Goal: Information Seeking & Learning: Learn about a topic

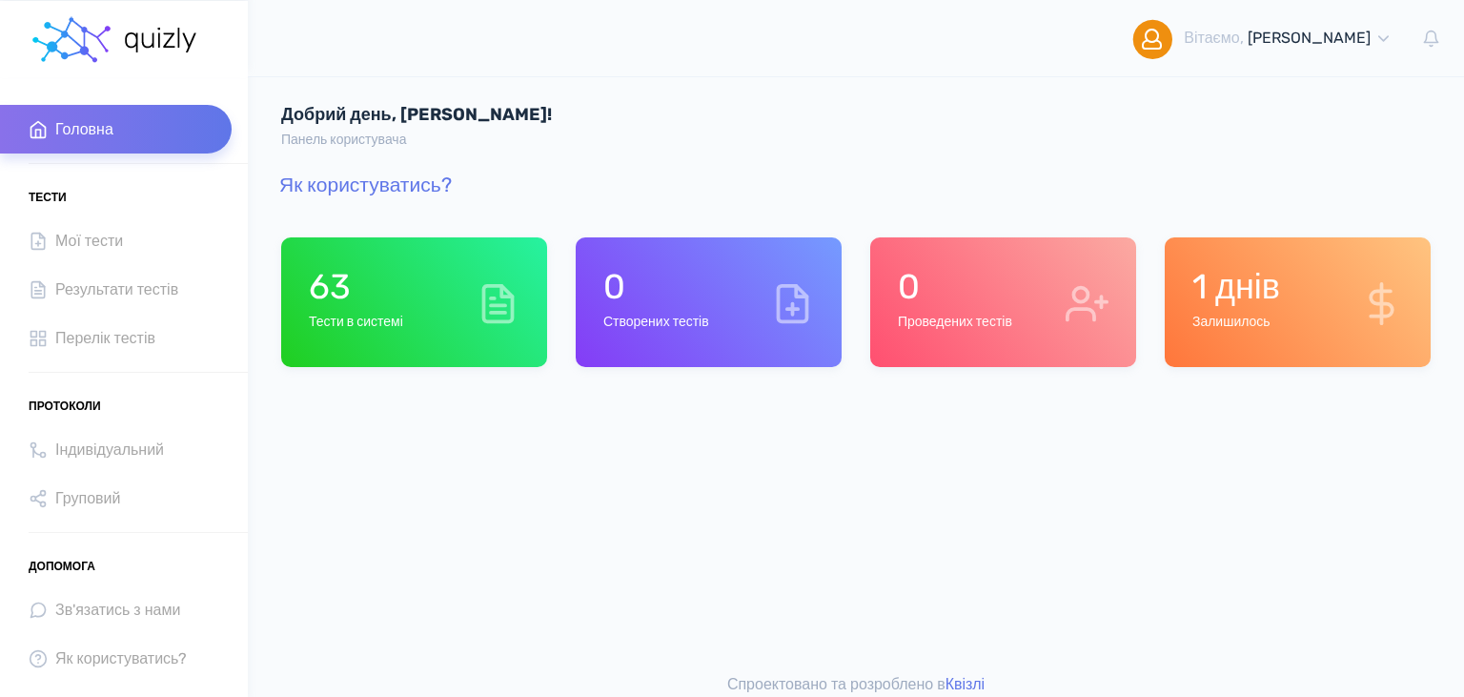
click at [411, 295] on div "63 Тести в системі" at bounding box center [414, 302] width 266 height 130
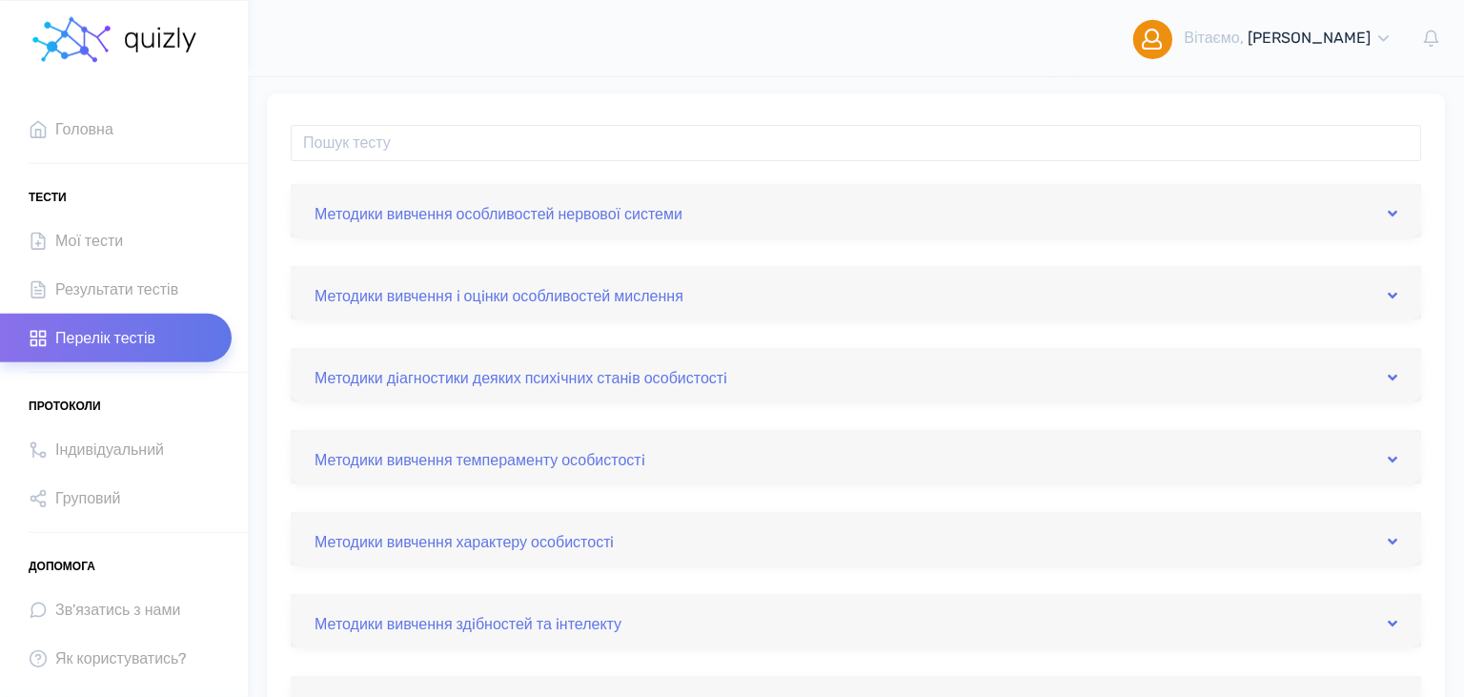
scroll to position [301, 0]
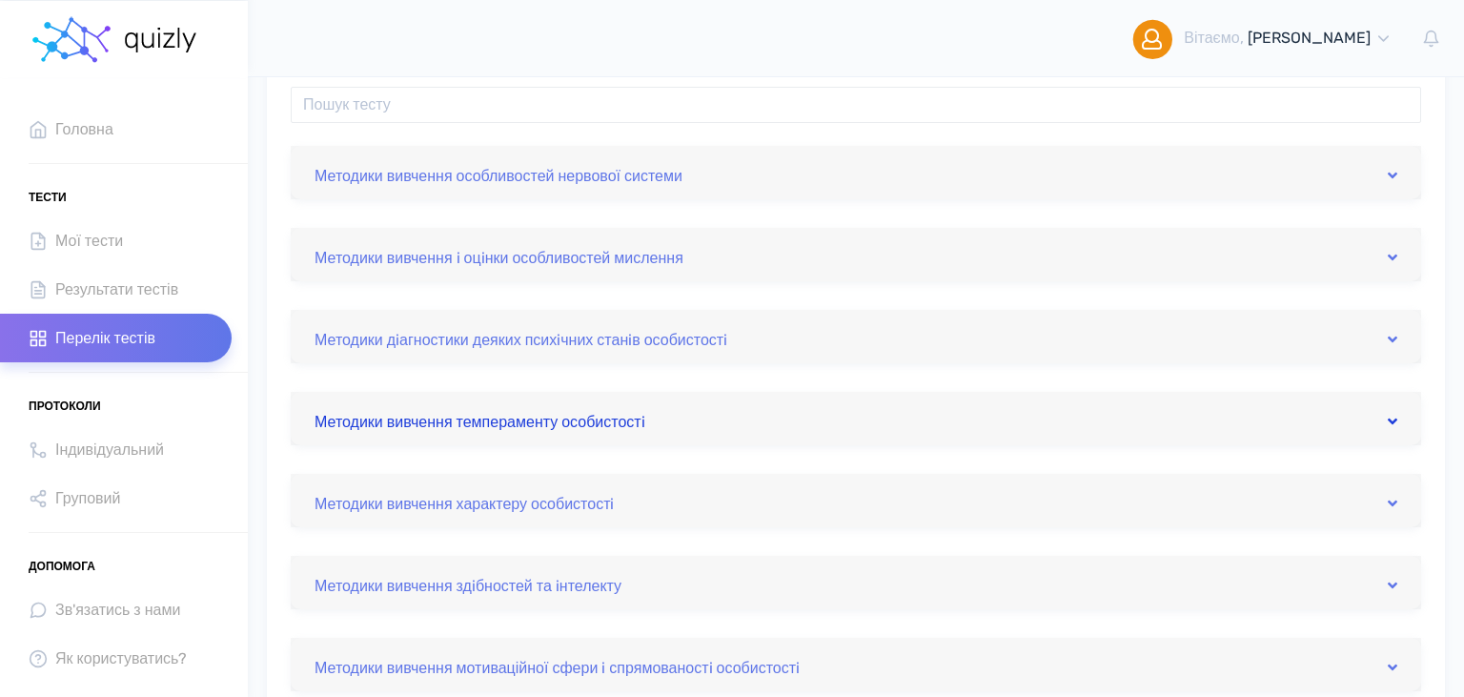
click at [1396, 417] on icon at bounding box center [1392, 421] width 10 height 15
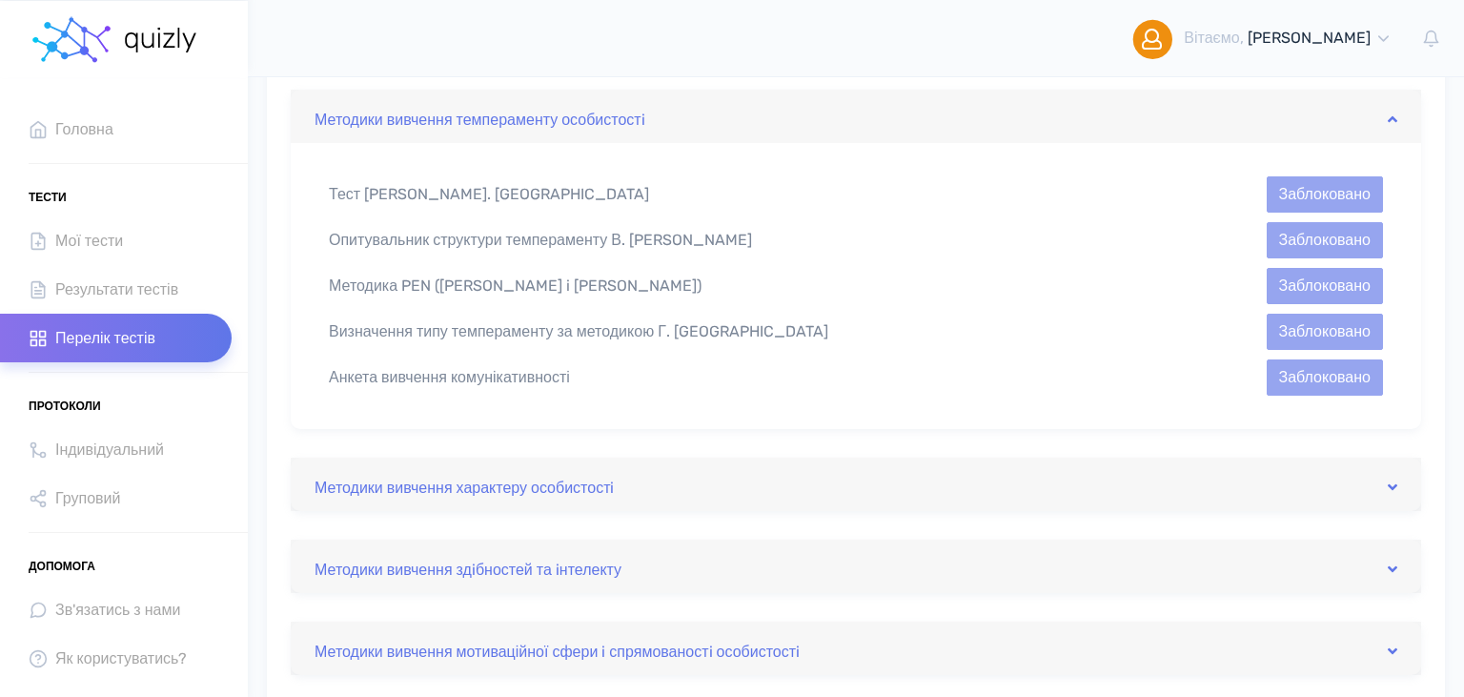
scroll to position [0, 0]
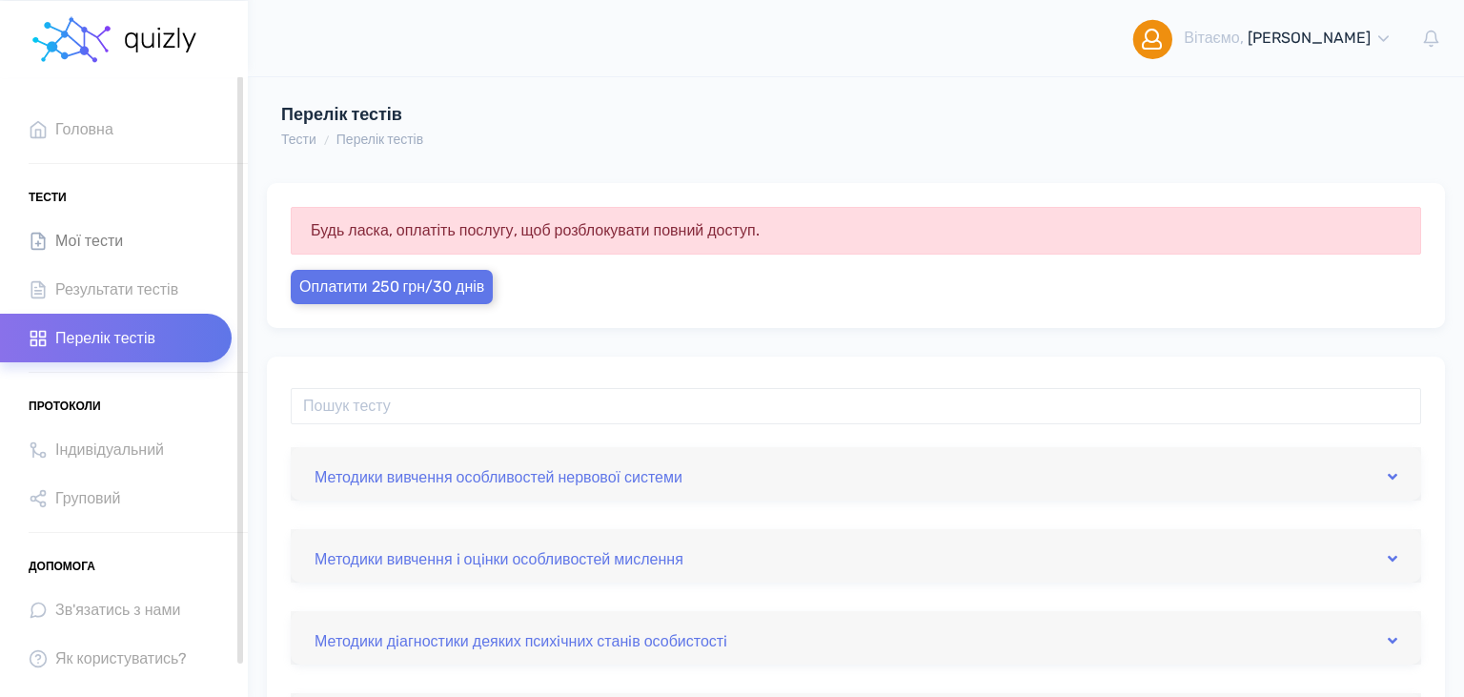
click at [71, 246] on span "Мої тести" at bounding box center [89, 241] width 68 height 26
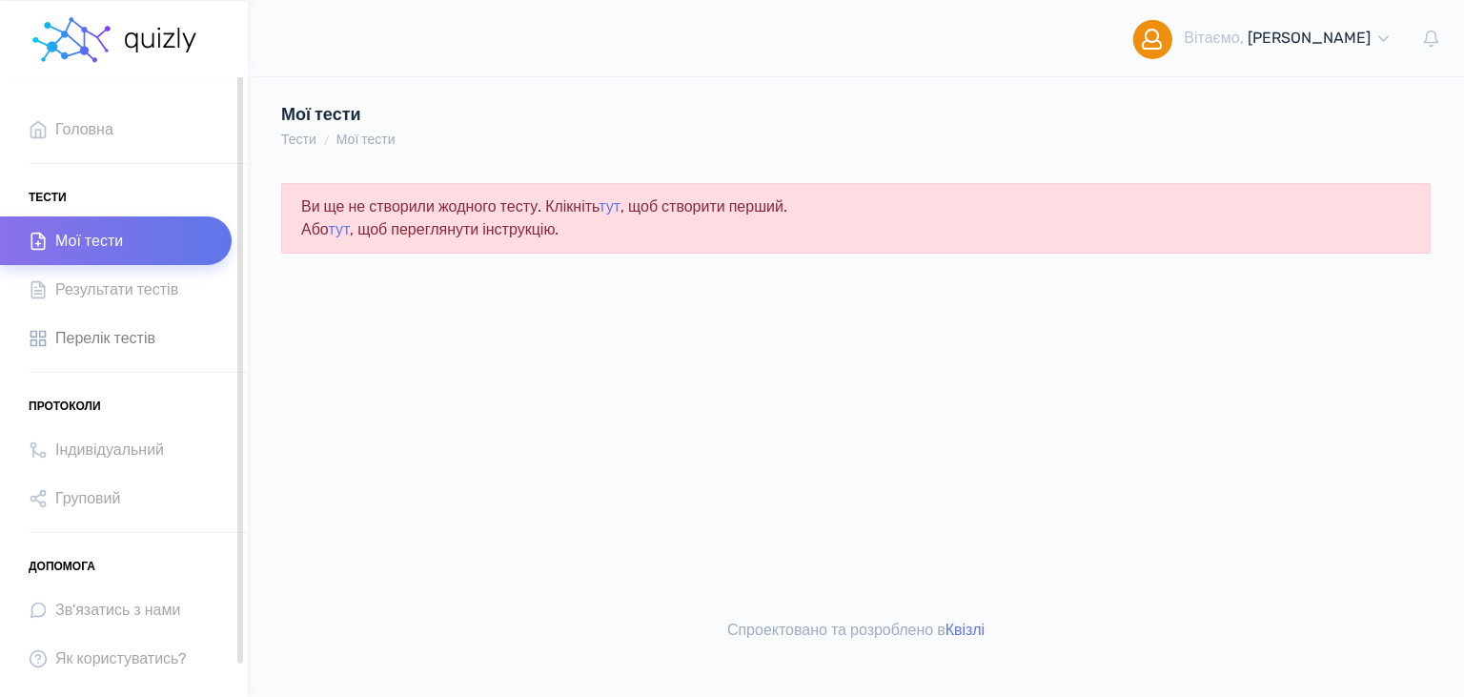
click at [93, 341] on span "Перелік тестів" at bounding box center [105, 338] width 100 height 26
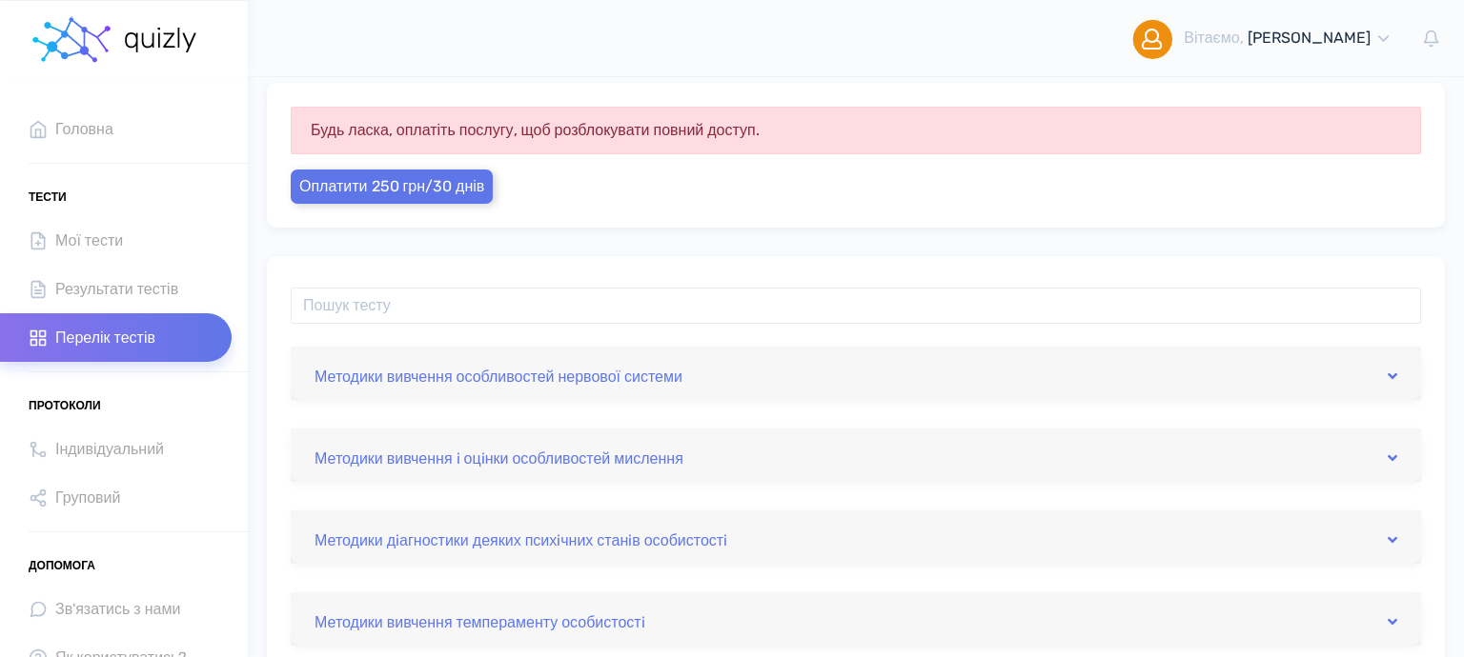
scroll to position [475, 0]
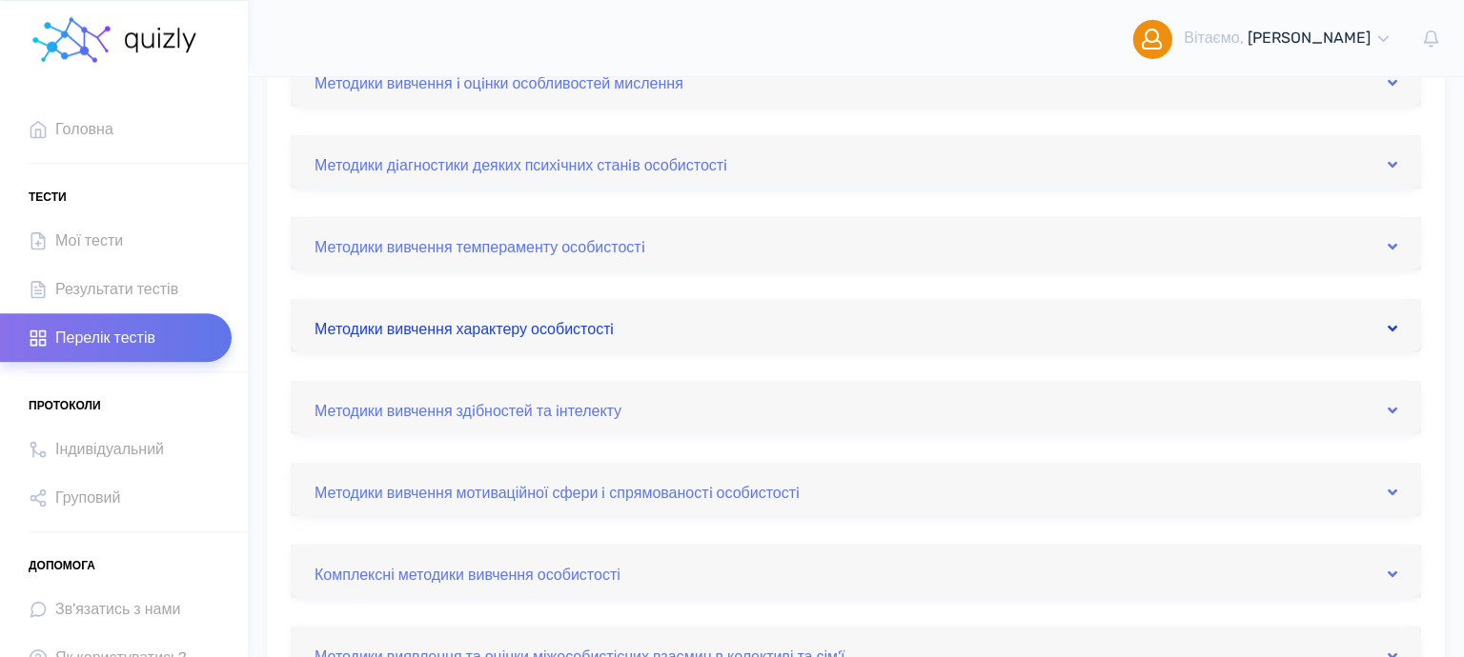
click at [1364, 330] on link "Методики вивчення характеру особистостi" at bounding box center [855, 326] width 1082 height 30
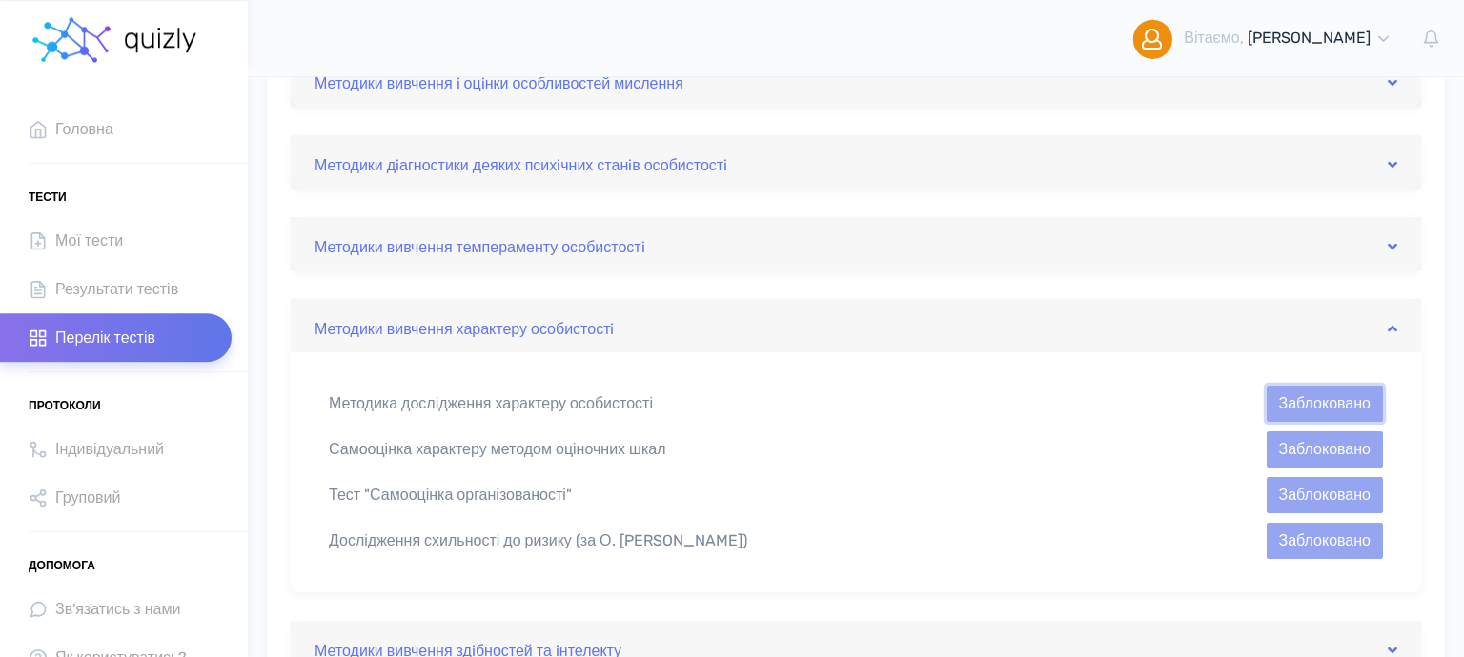
click at [1367, 409] on button "Заблоковано" at bounding box center [1324, 404] width 116 height 36
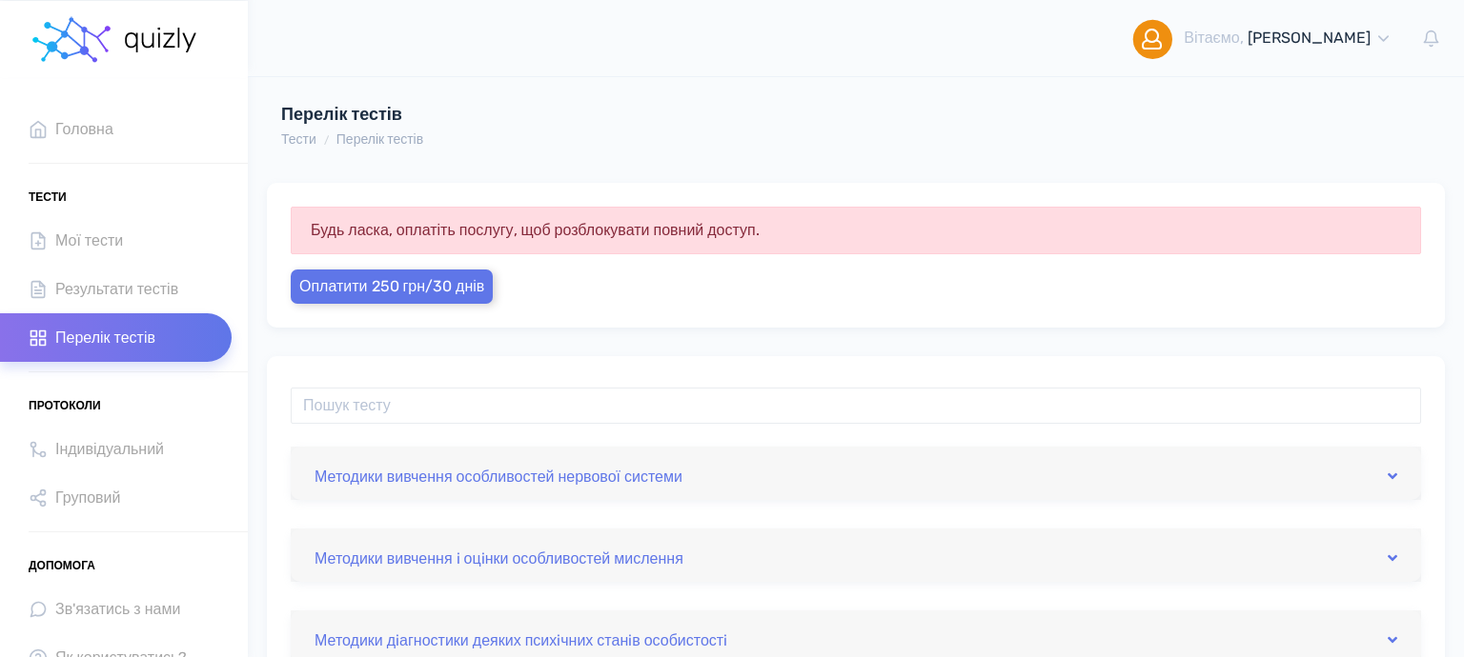
scroll to position [301, 0]
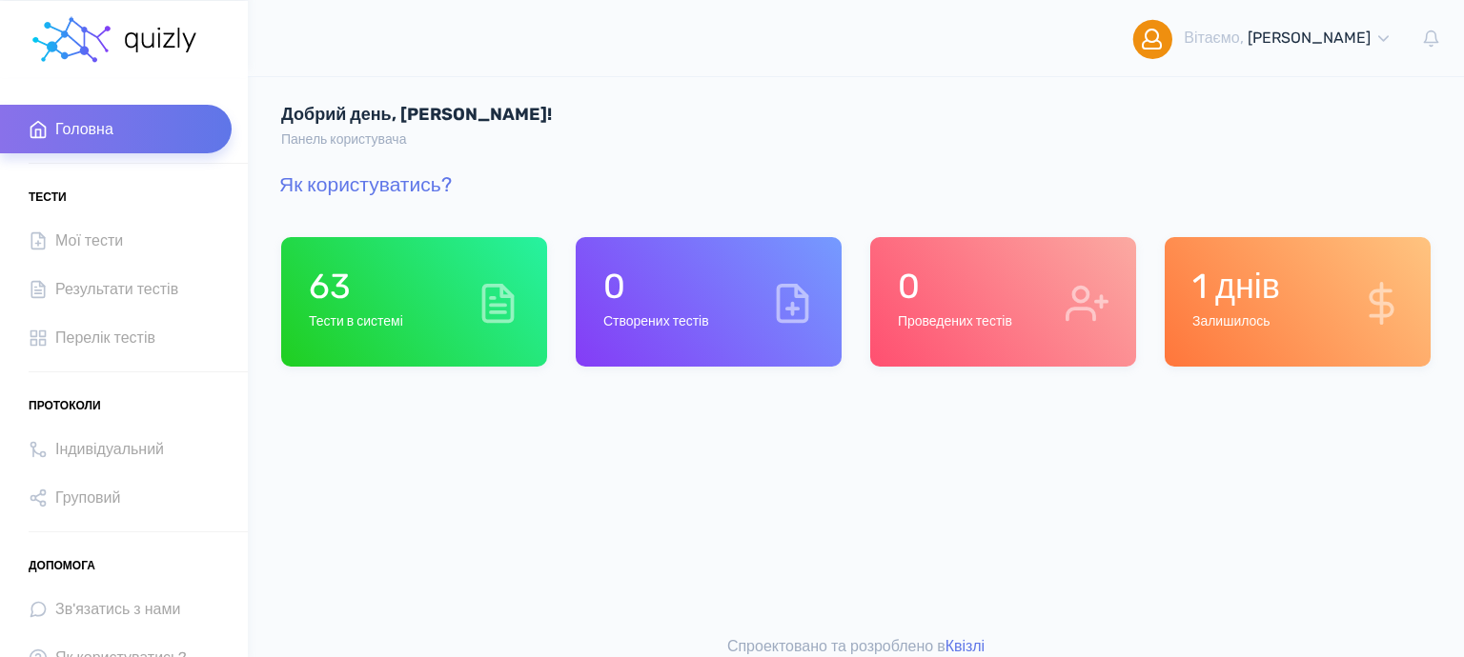
click at [1263, 276] on h1 "1 днів" at bounding box center [1236, 286] width 88 height 41
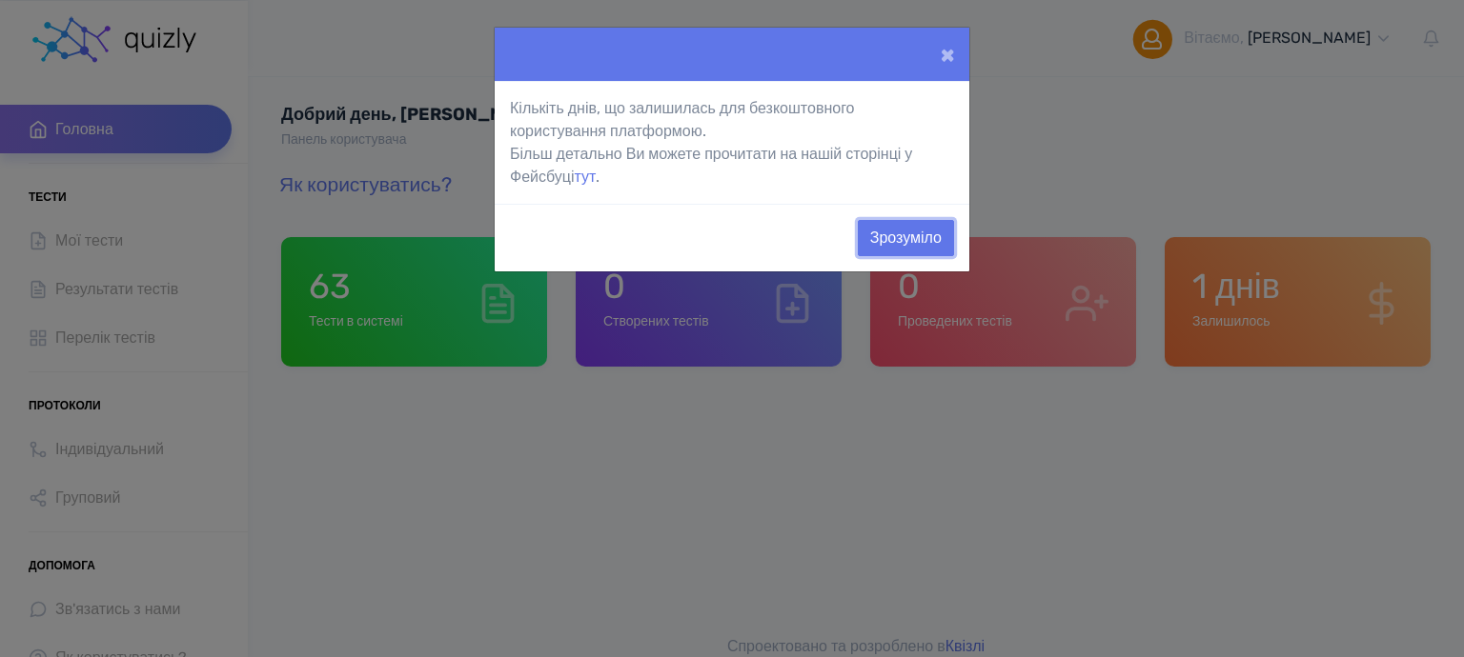
drag, startPoint x: 889, startPoint y: 230, endPoint x: 375, endPoint y: 269, distance: 515.1
click at [888, 229] on button "Зрозуміло" at bounding box center [906, 238] width 96 height 36
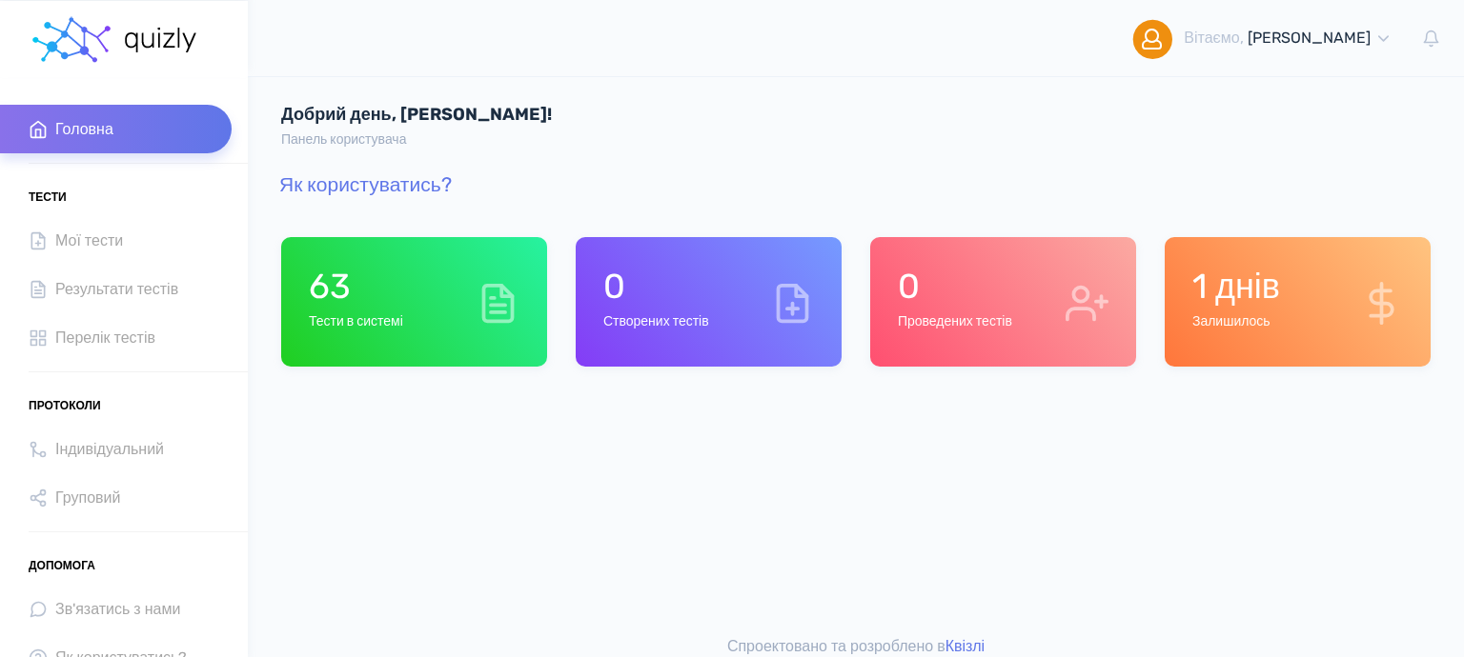
click at [379, 278] on h1 "63" at bounding box center [356, 286] width 94 height 41
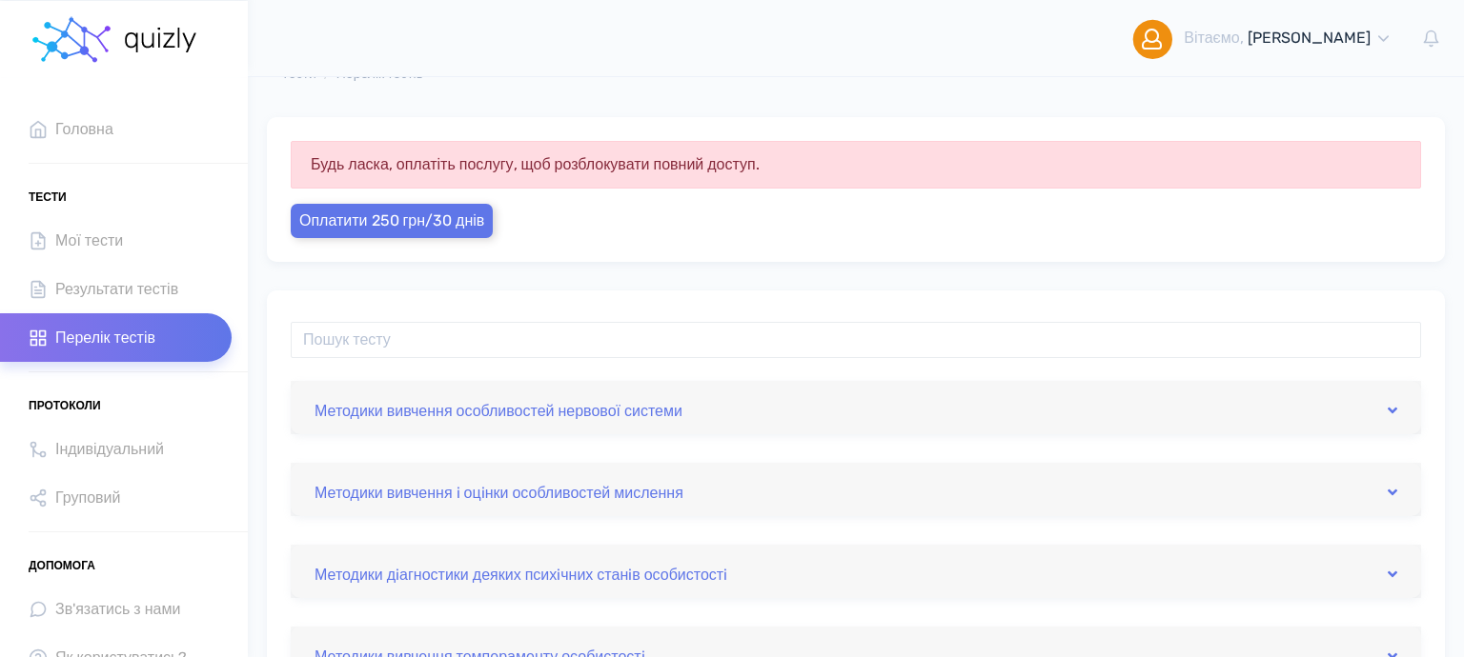
scroll to position [201, 0]
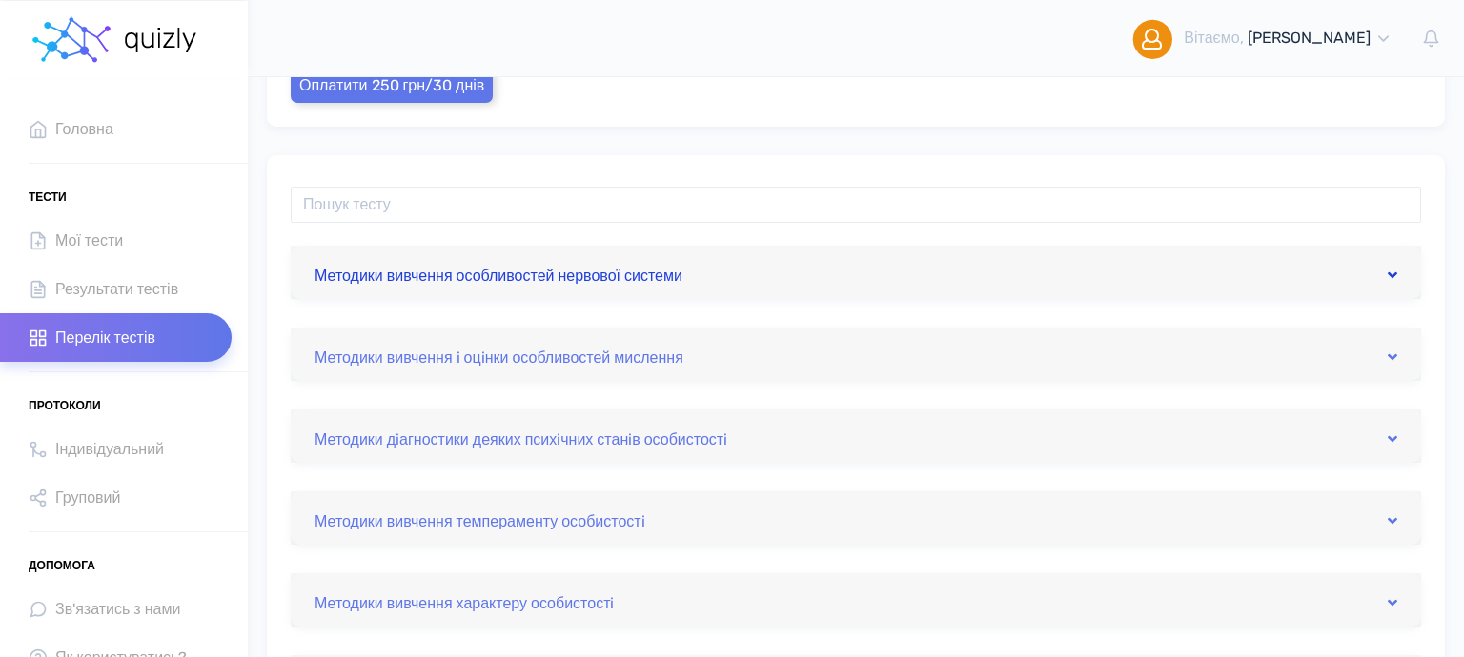
click at [463, 262] on link "Методики вивчення особливостей нервової системи" at bounding box center [855, 272] width 1082 height 30
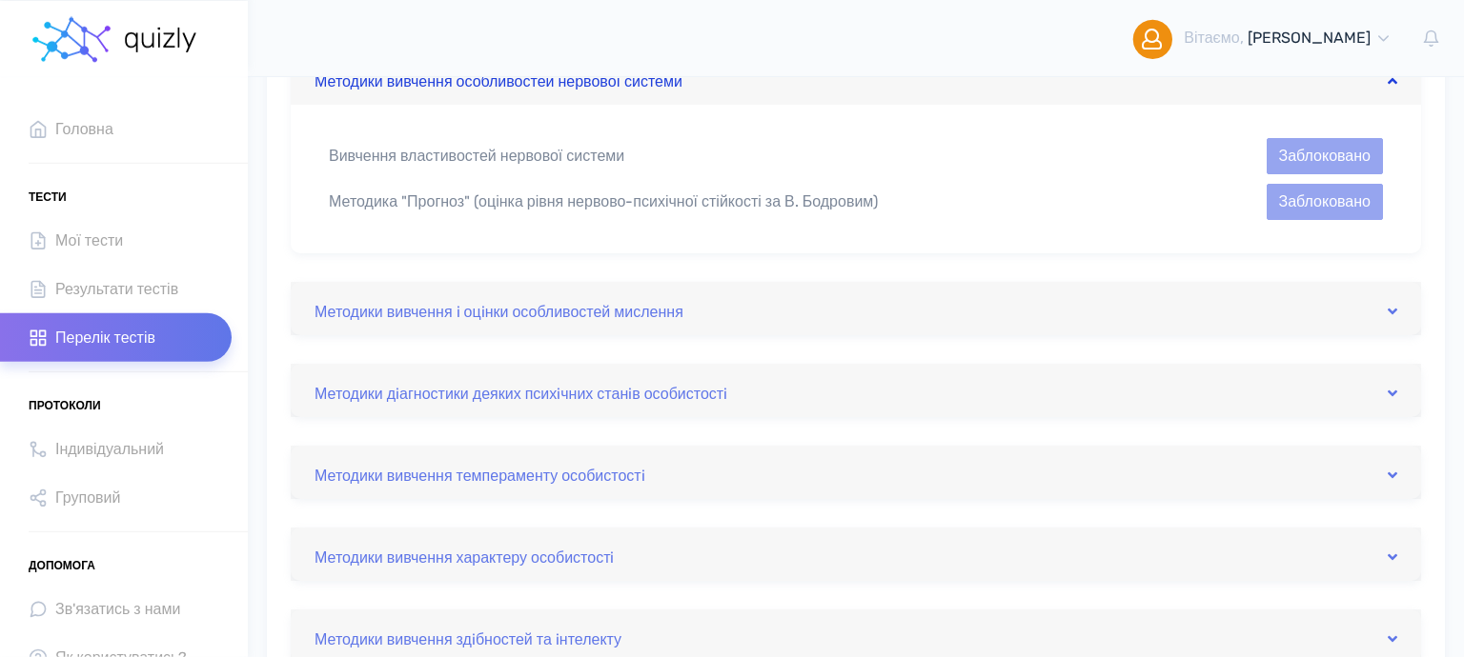
scroll to position [402, 0]
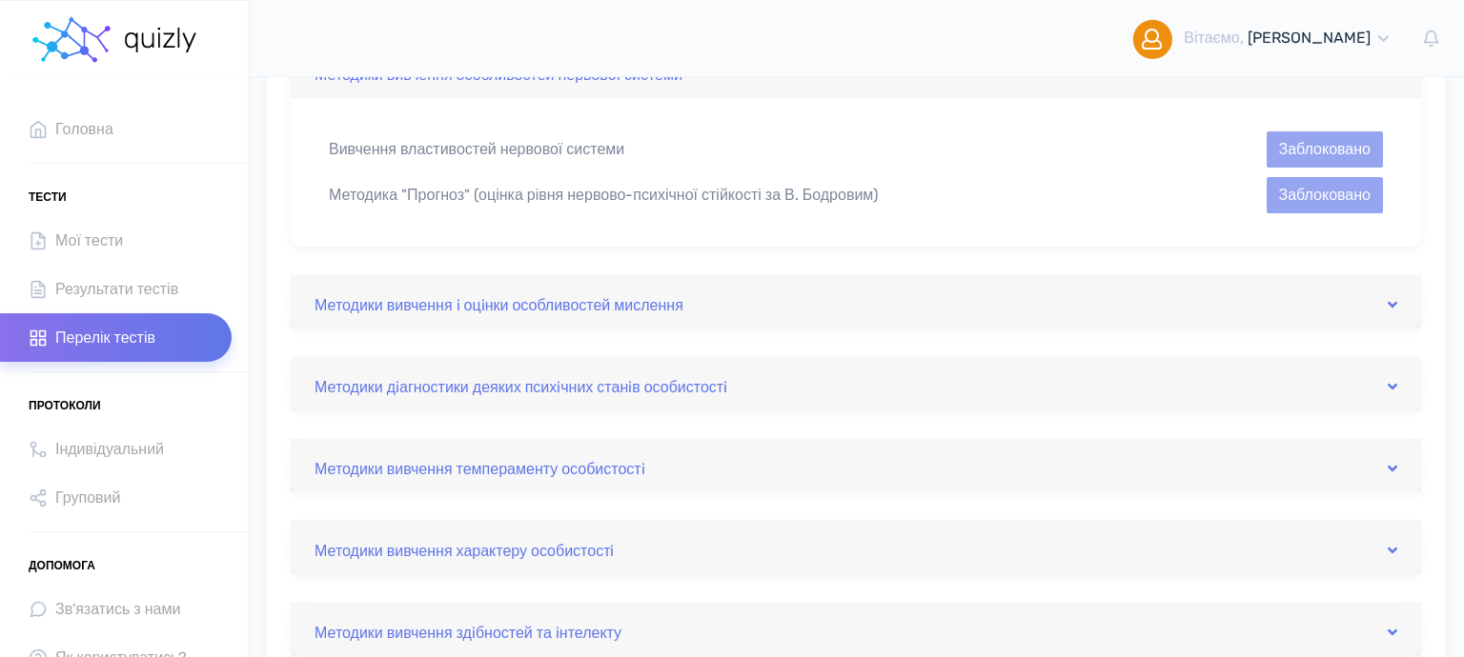
drag, startPoint x: 479, startPoint y: 294, endPoint x: 489, endPoint y: 336, distance: 43.0
click at [478, 294] on link "Методики вивчення i оцiнки особливостей мислення" at bounding box center [855, 302] width 1082 height 30
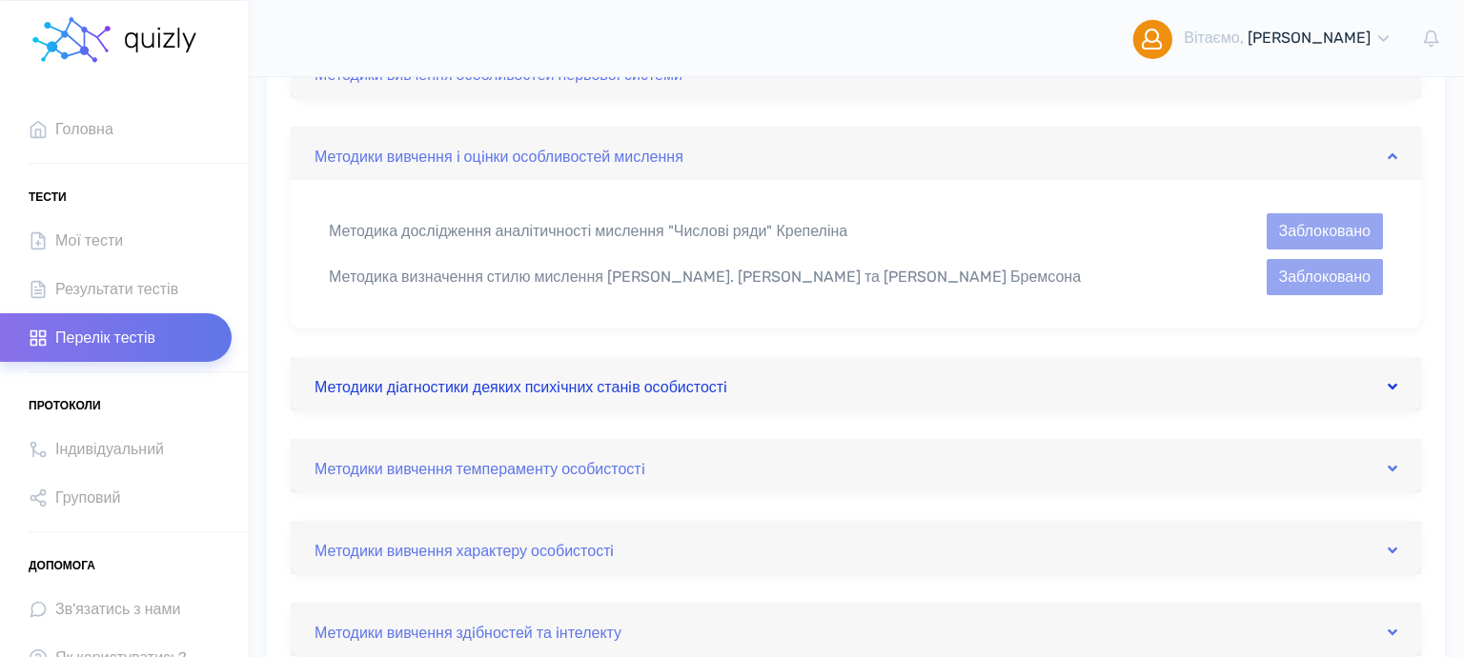
click at [495, 380] on link "Методики дiагностики деяких психiчних станiв особистостi" at bounding box center [855, 384] width 1082 height 30
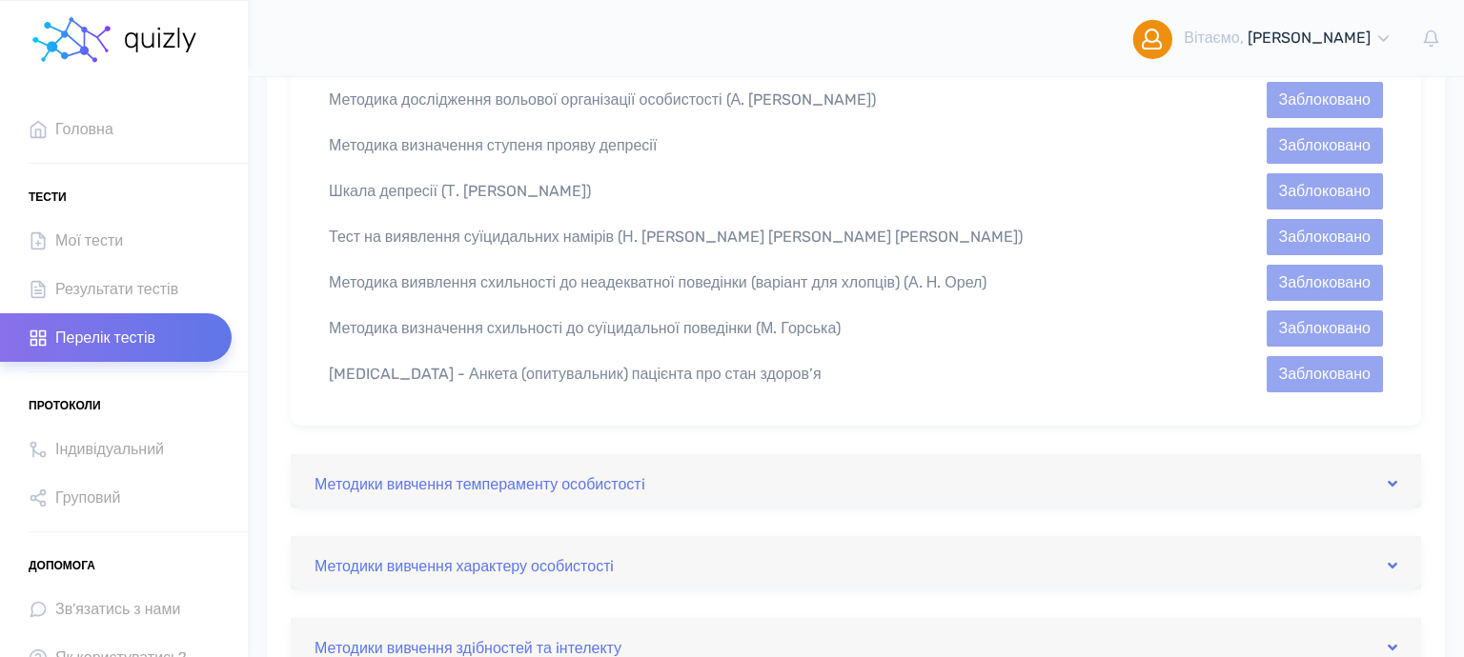
scroll to position [1710, 0]
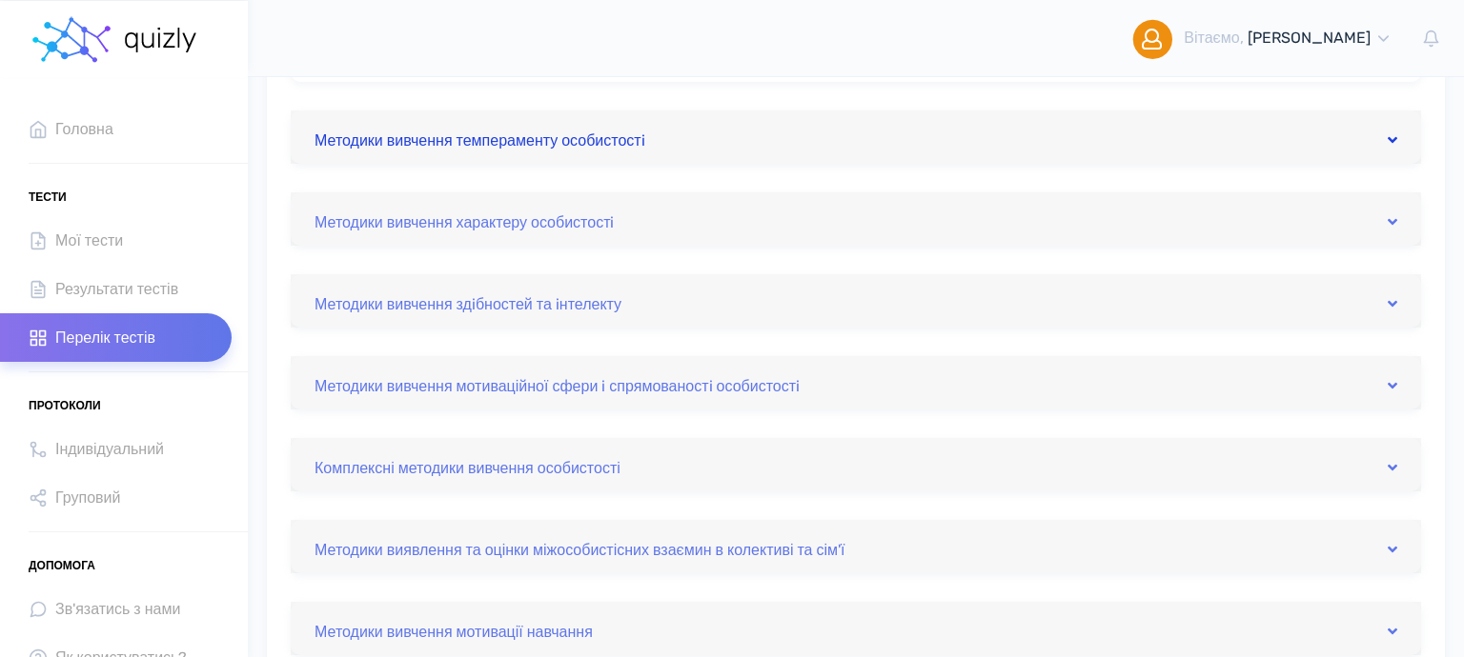
click at [453, 122] on link "Методики вивчення темпераменту особистостi" at bounding box center [855, 137] width 1082 height 30
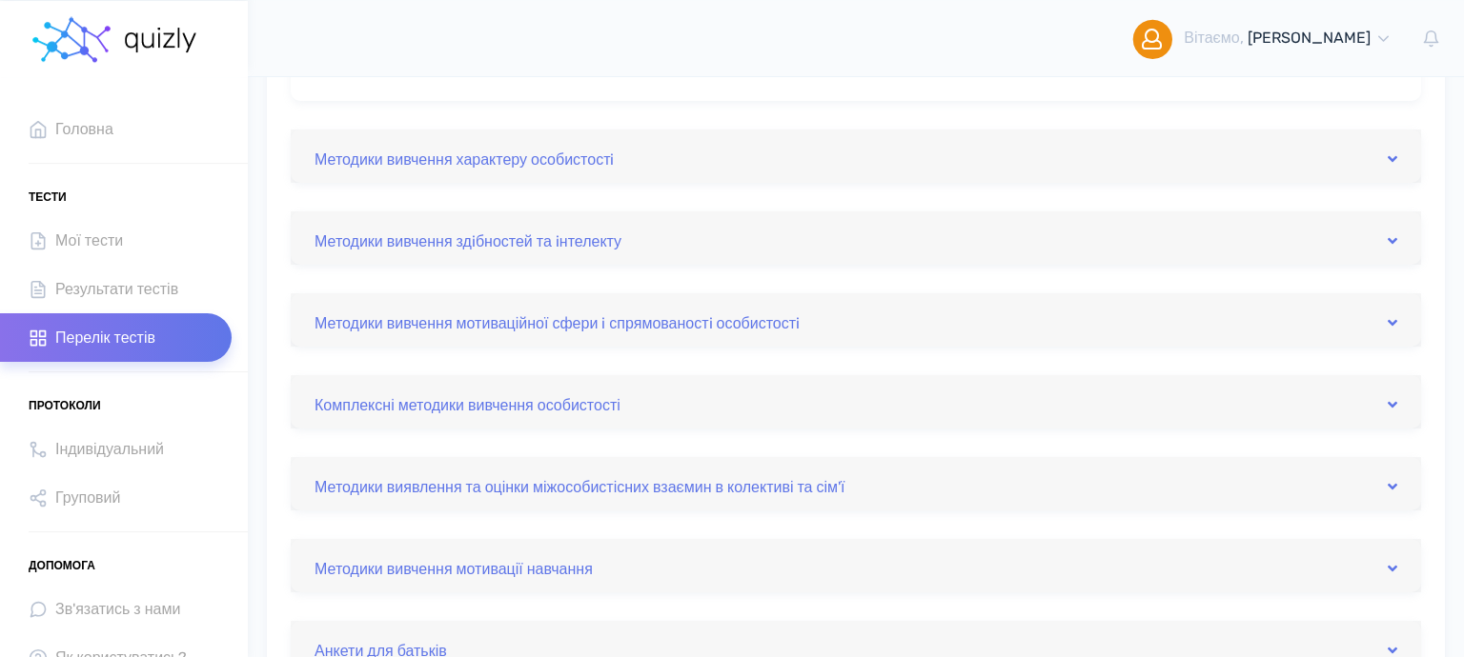
scroll to position [980, 0]
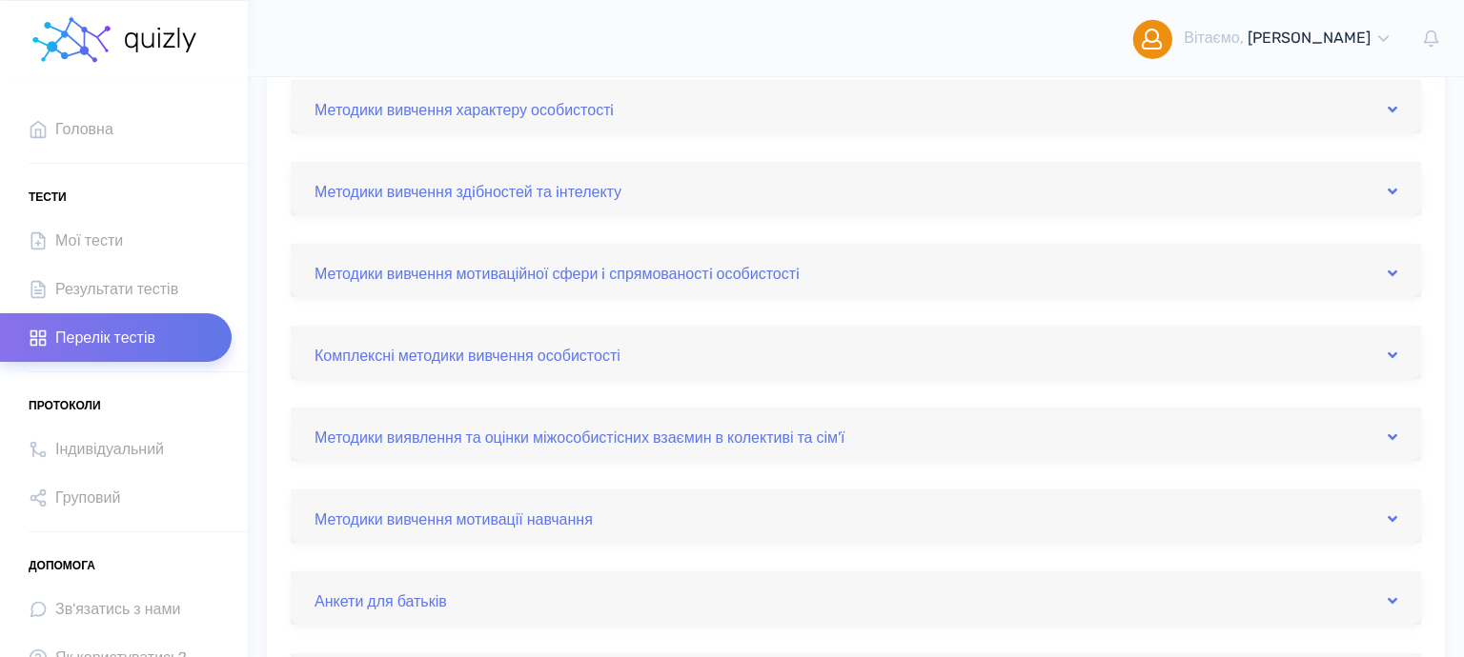
click at [467, 133] on div "Методики вивчення особливостей нервової системи Вивчення властивостей нервової …" at bounding box center [856, 86] width 1130 height 1241
click at [475, 106] on link "Методики вивчення характеру особистостi" at bounding box center [855, 106] width 1082 height 30
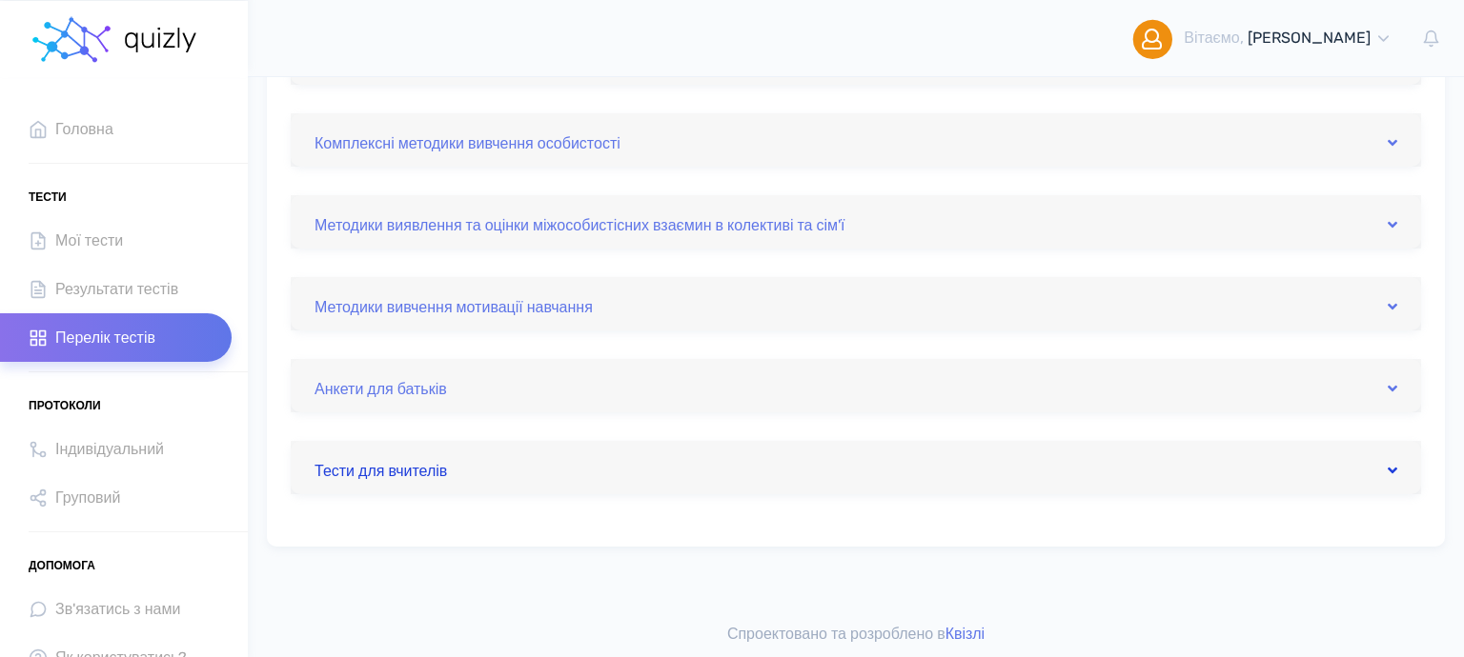
click at [523, 459] on link "Тести для вчителів" at bounding box center [855, 468] width 1082 height 30
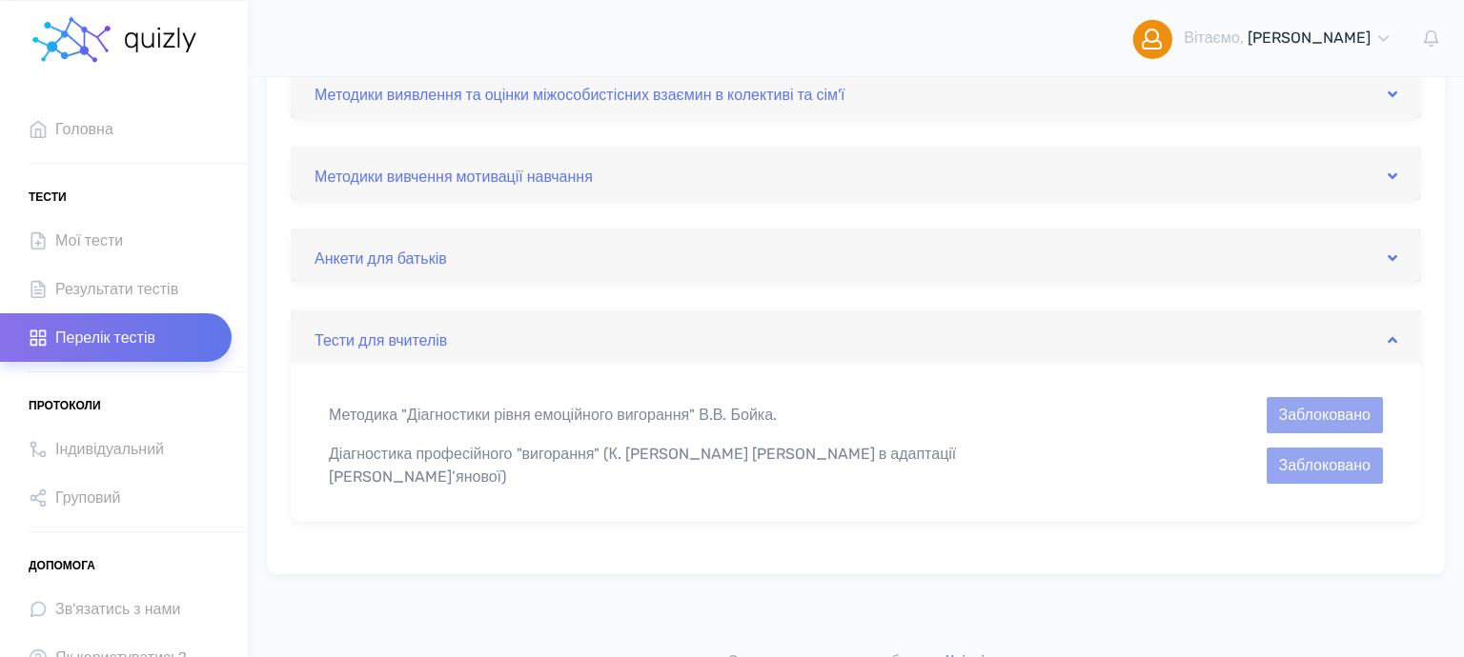
scroll to position [1056, 0]
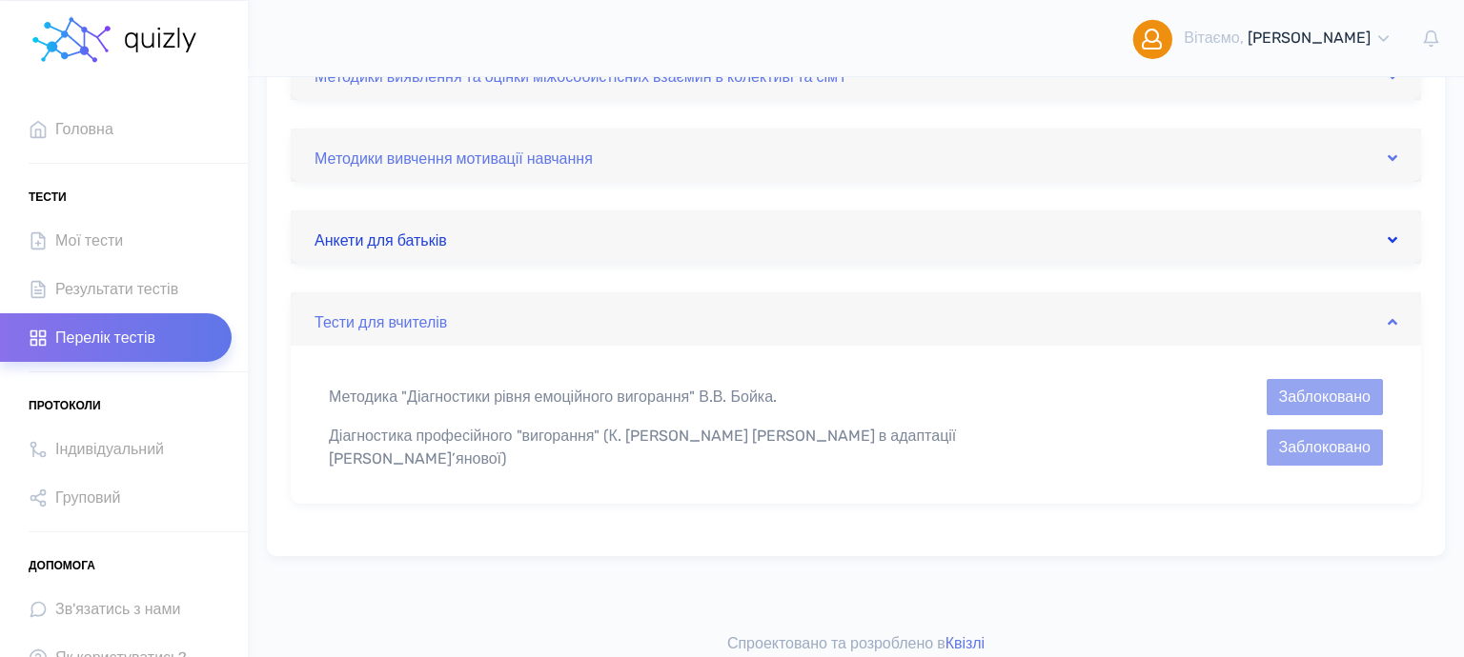
drag, startPoint x: 462, startPoint y: 249, endPoint x: 459, endPoint y: 239, distance: 9.9
click at [459, 248] on link "Анкети для батьків" at bounding box center [855, 237] width 1082 height 30
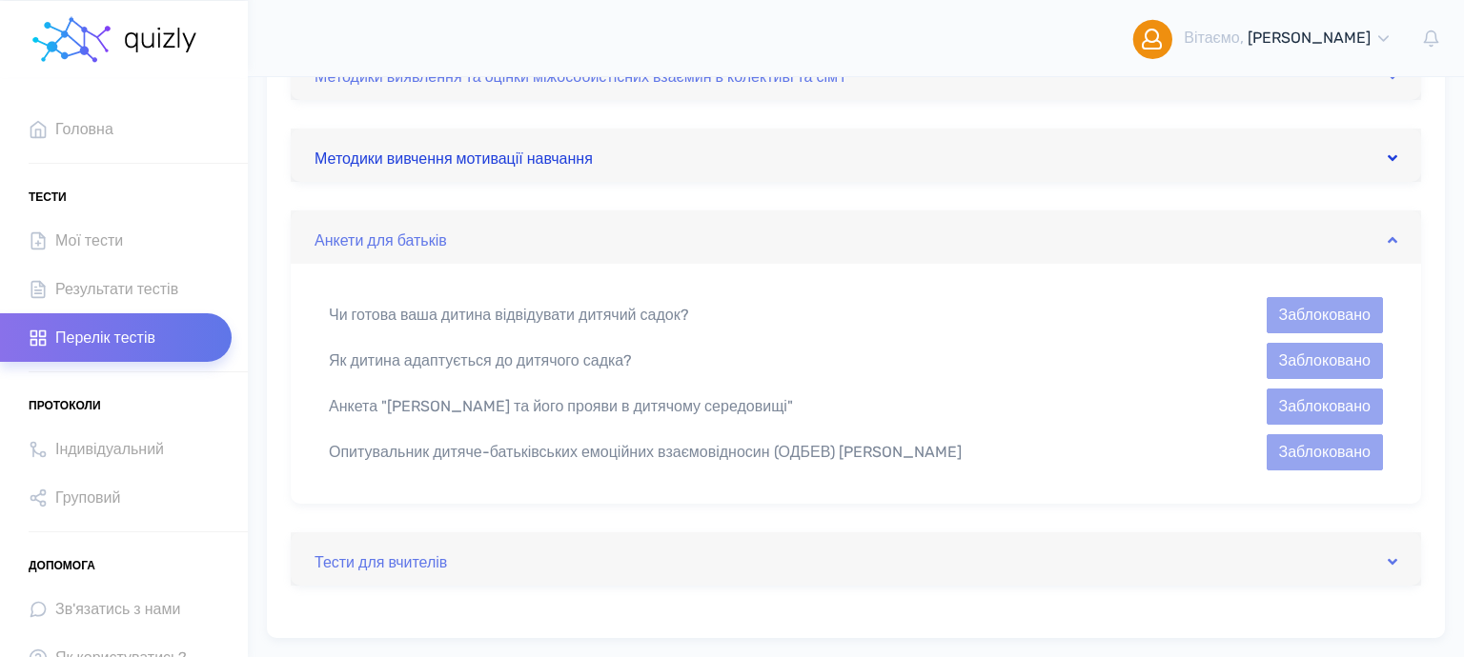
click at [488, 151] on link "Методики вивчення мотивації навчання" at bounding box center [855, 155] width 1082 height 30
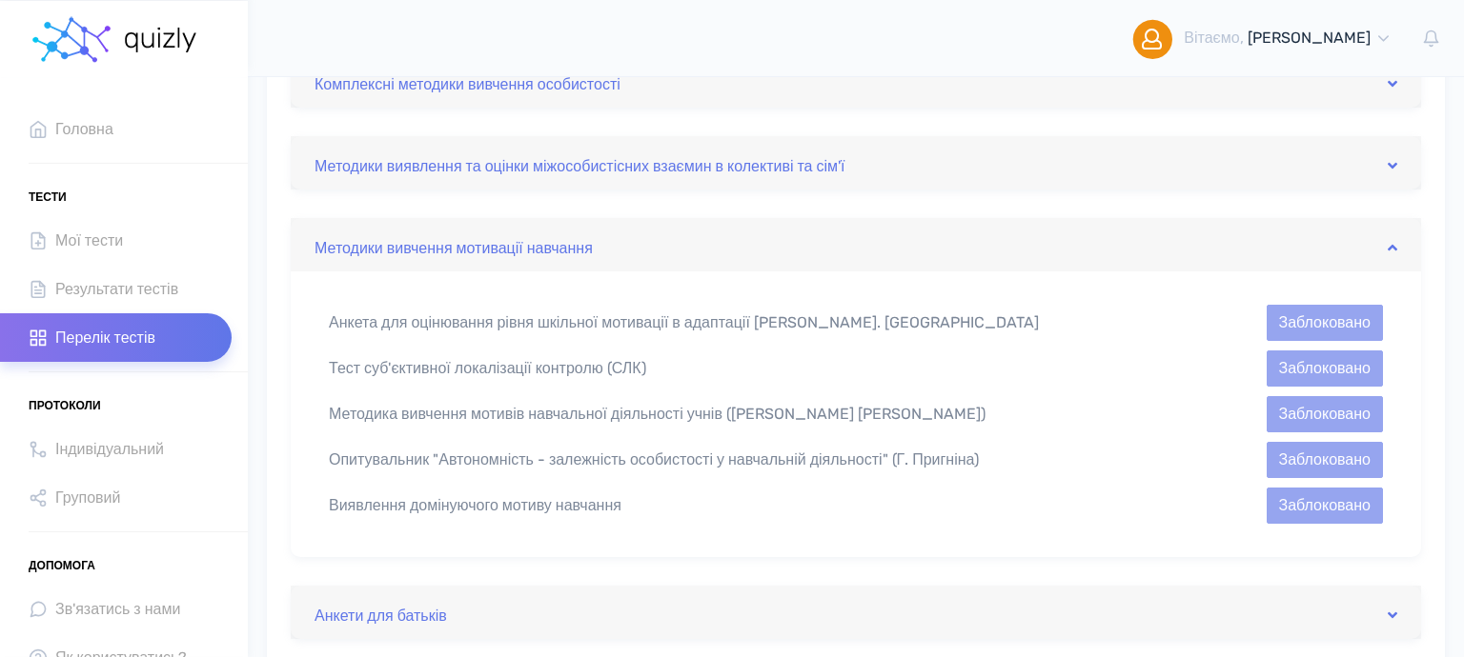
scroll to position [855, 0]
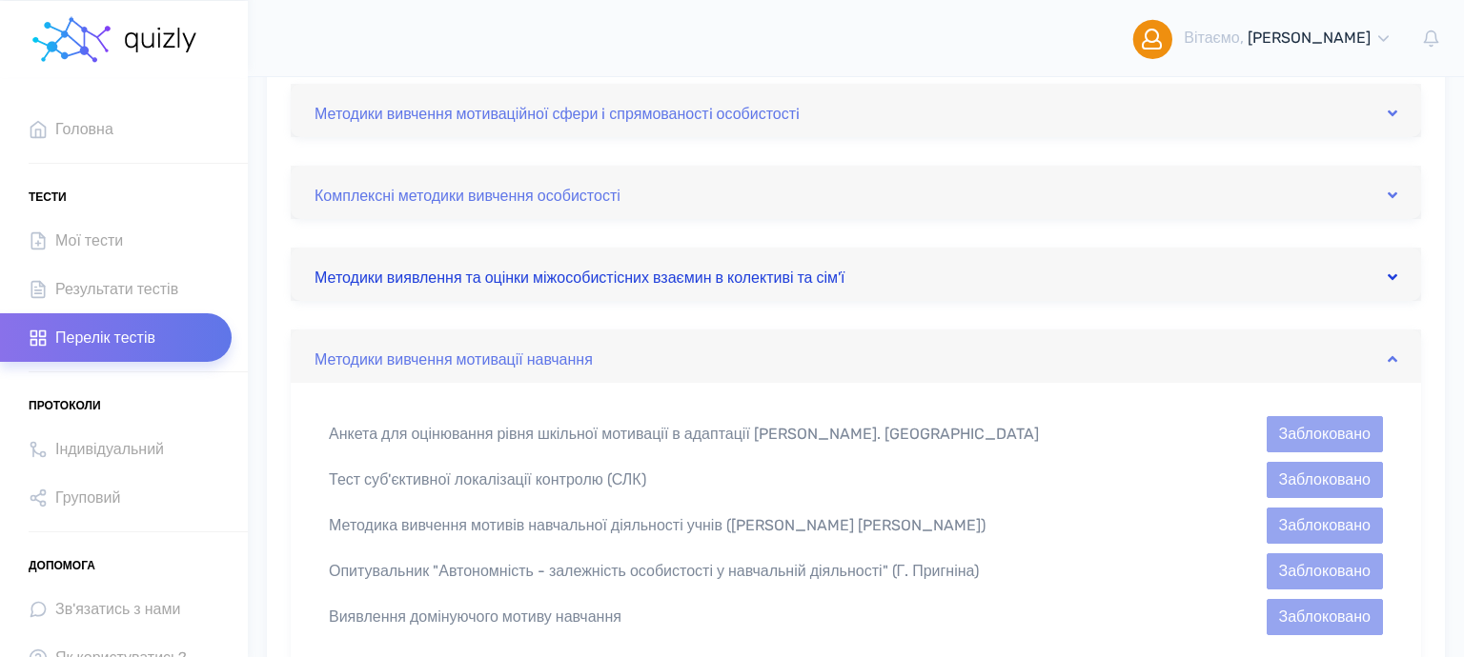
click at [486, 278] on link "Методики виявлення та оцінки міжособистісних взаємин в колективі та сім'ї" at bounding box center [855, 274] width 1082 height 30
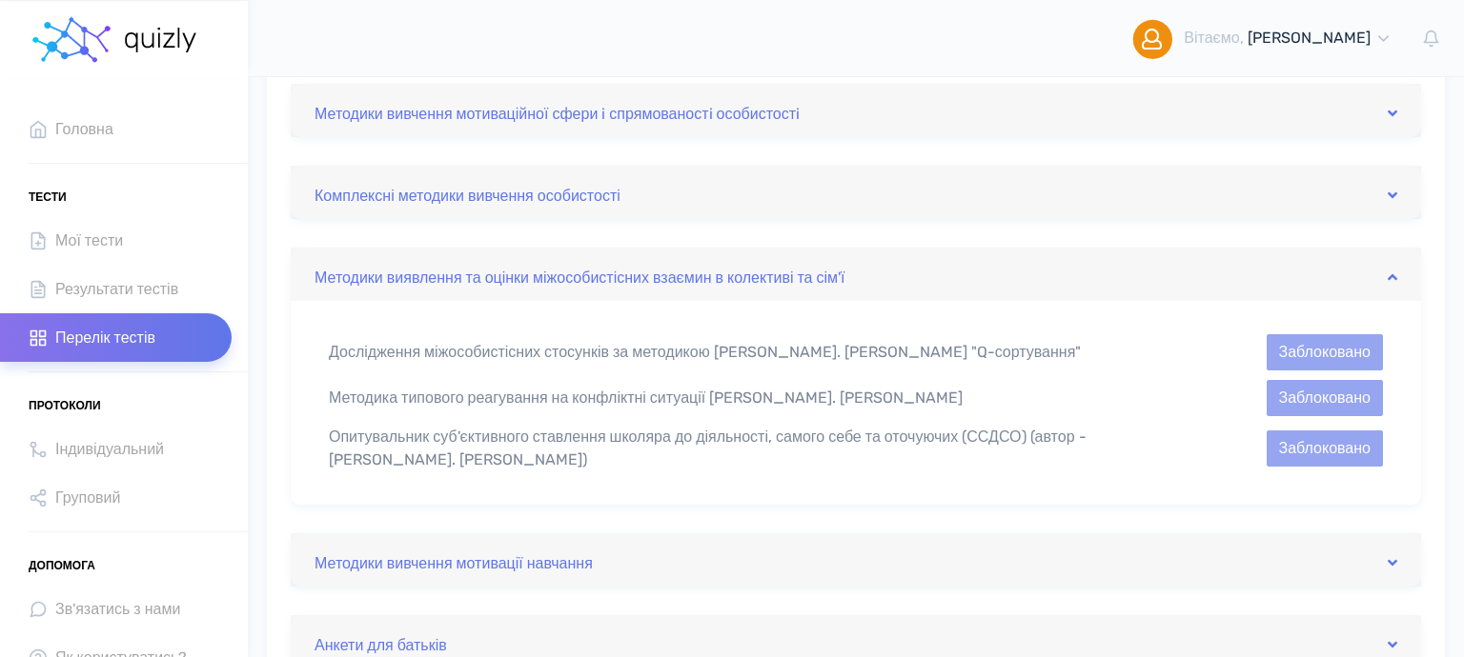
click at [399, 353] on div "Дослідження міжособистісних стосунків за методикою В. Стефансона "Q-сортування"" at bounding box center [720, 352] width 812 height 23
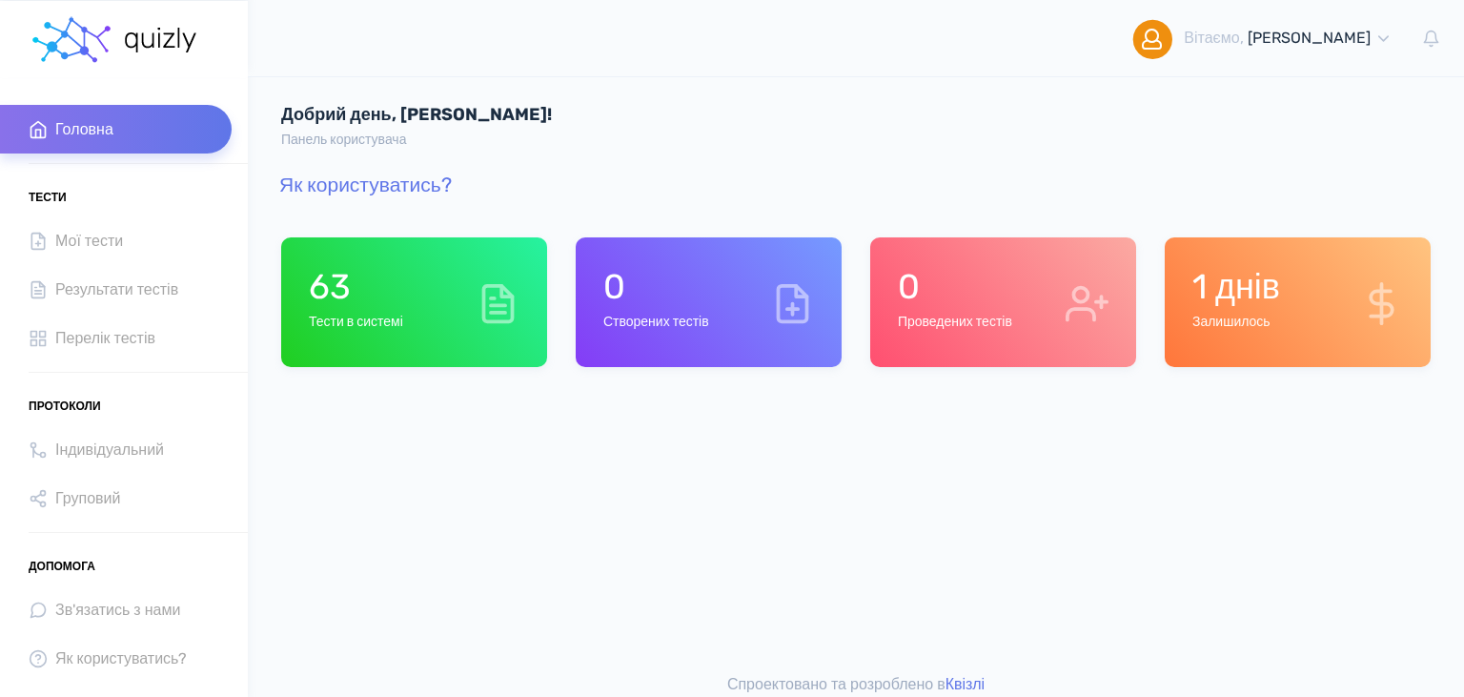
click at [458, 320] on div "63 Тести в системі" at bounding box center [414, 302] width 266 height 130
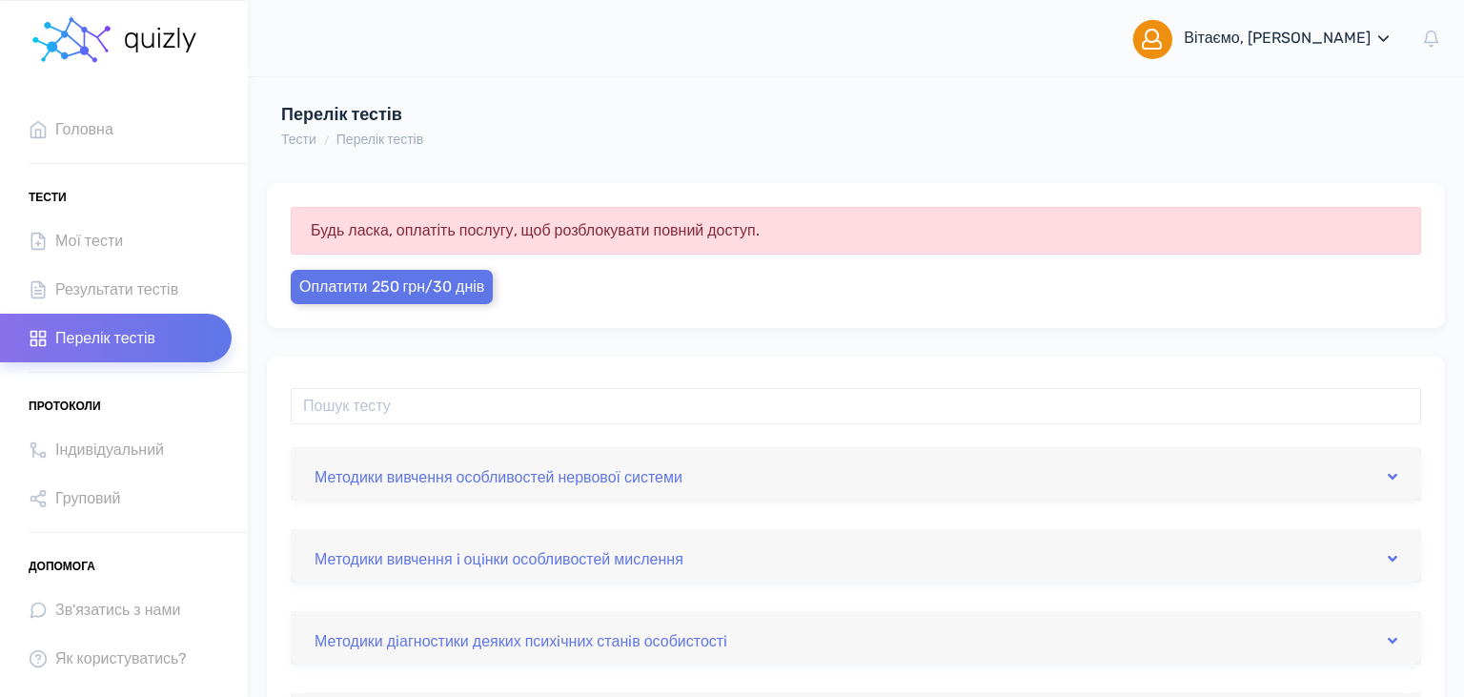
click at [1247, 39] on span "[PERSON_NAME]" at bounding box center [1308, 38] width 123 height 18
